Goal: Find specific page/section: Find specific page/section

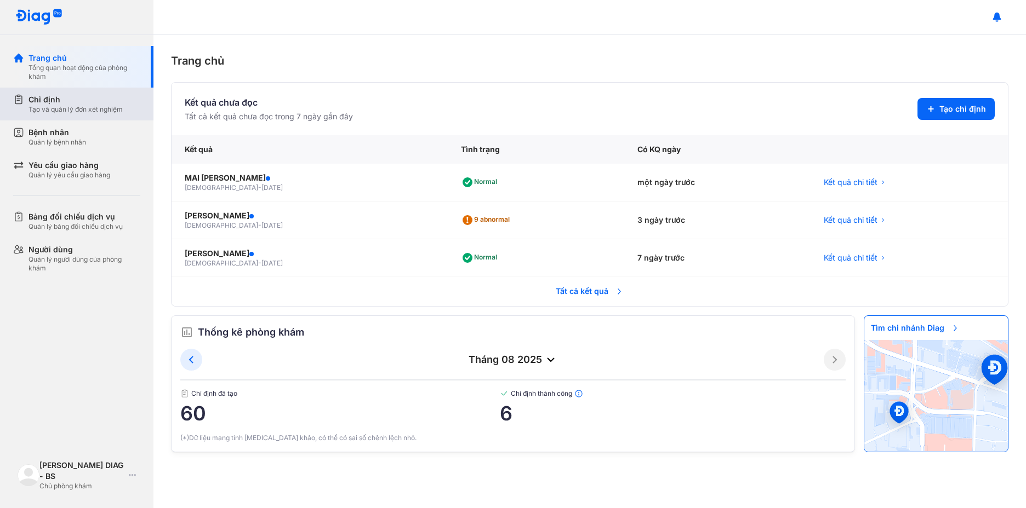
click at [48, 93] on div "Chỉ định Tạo và quản lý đơn xét nghiệm" at bounding box center [83, 104] width 140 height 33
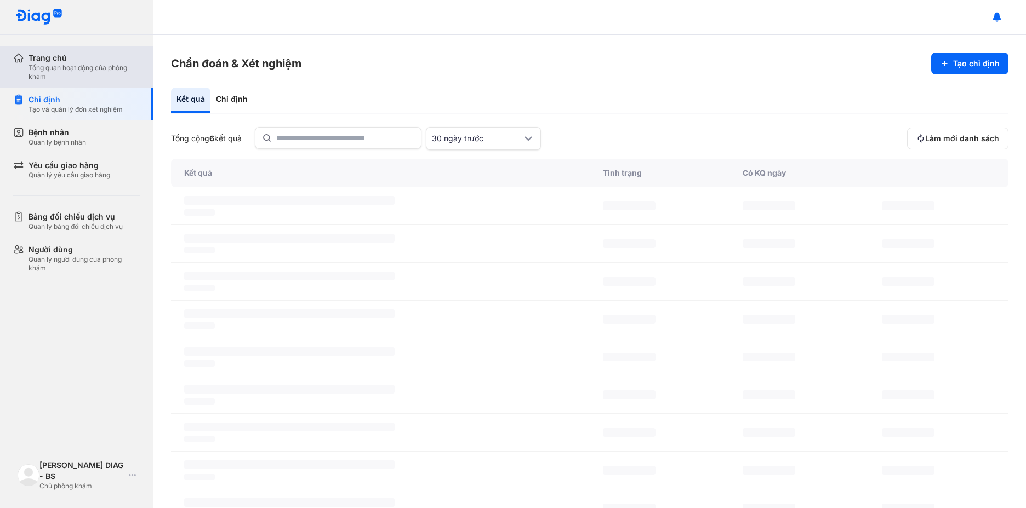
click at [56, 69] on div "Tổng quan hoạt động của phòng khám" at bounding box center [84, 73] width 112 height 18
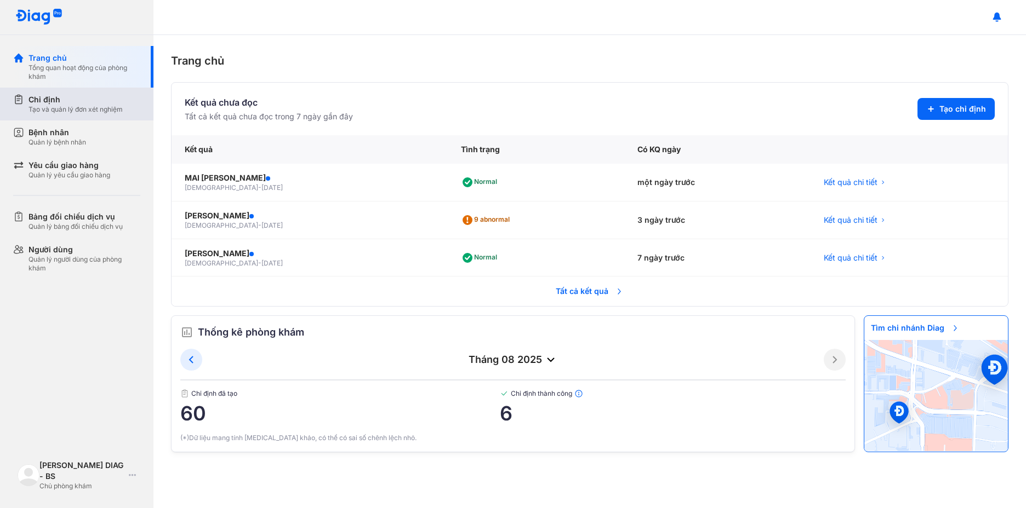
click at [62, 97] on div "Chỉ định" at bounding box center [75, 99] width 94 height 11
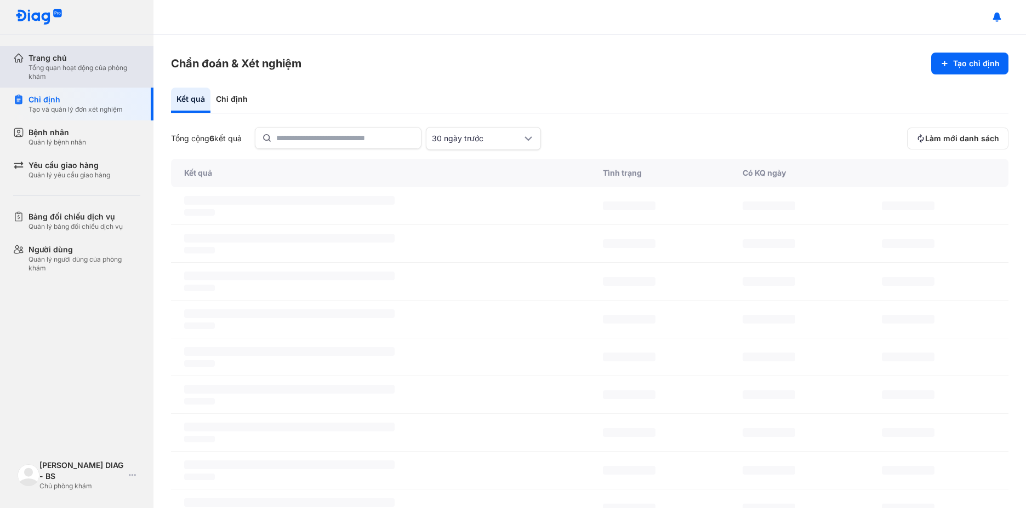
click at [76, 70] on div "Tổng quan hoạt động của phòng khám" at bounding box center [84, 73] width 112 height 18
